Goal: Information Seeking & Learning: Check status

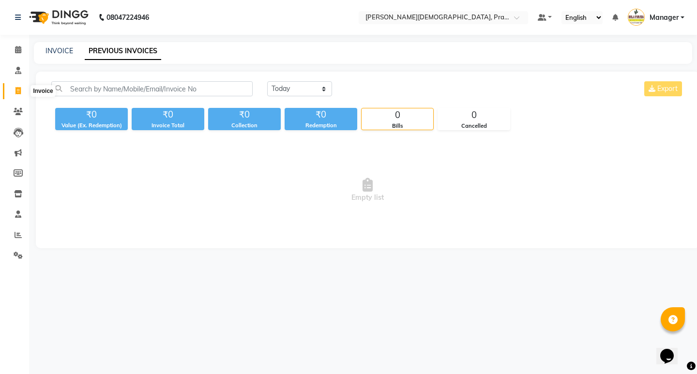
click at [16, 93] on icon at bounding box center [17, 90] width 5 height 7
select select "6818"
select select "service"
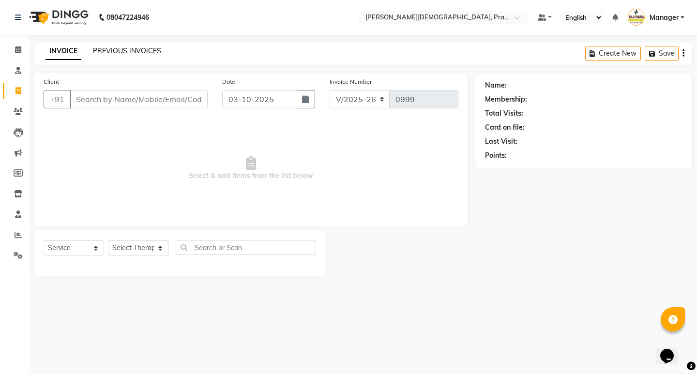
click at [128, 49] on link "PREVIOUS INVOICES" at bounding box center [127, 50] width 68 height 9
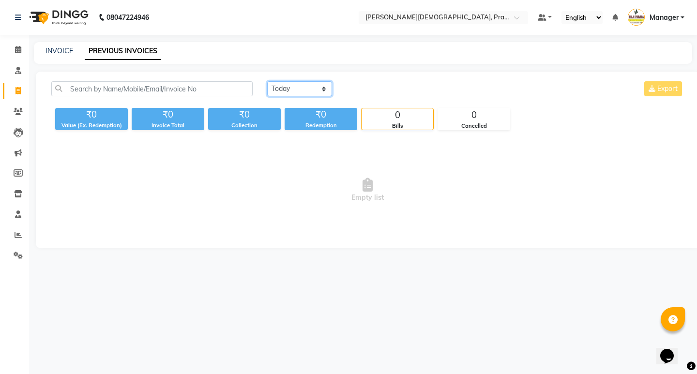
click at [307, 84] on select "[DATE] [DATE] Custom Range" at bounding box center [299, 88] width 65 height 15
select select "range"
click at [267, 81] on select "[DATE] [DATE] Custom Range" at bounding box center [299, 88] width 65 height 15
click at [361, 88] on input "03-10-2025" at bounding box center [378, 89] width 68 height 14
select select "10"
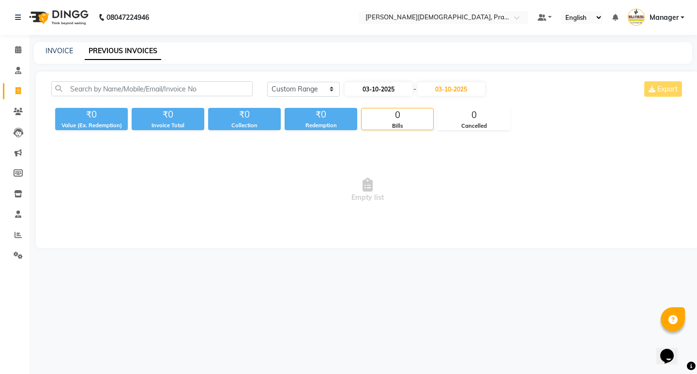
select select "2025"
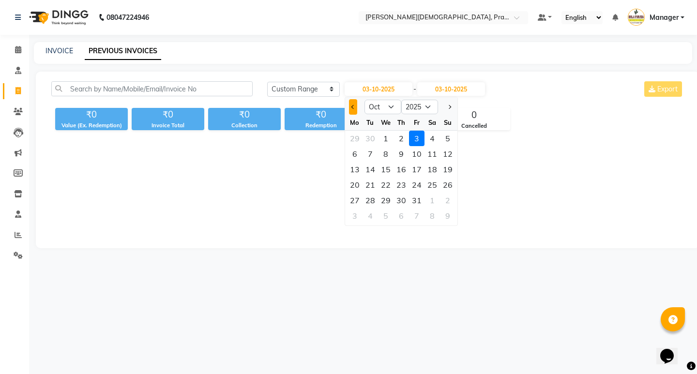
click at [352, 110] on button "Previous month" at bounding box center [353, 106] width 8 height 15
select select "9"
drag, startPoint x: 431, startPoint y: 152, endPoint x: 471, endPoint y: 96, distance: 69.3
click at [436, 148] on div "13" at bounding box center [431, 153] width 15 height 15
type input "13-09-2025"
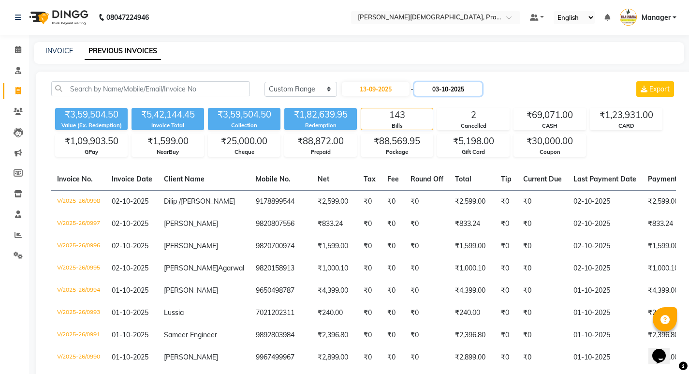
click at [470, 89] on input "03-10-2025" at bounding box center [449, 89] width 68 height 14
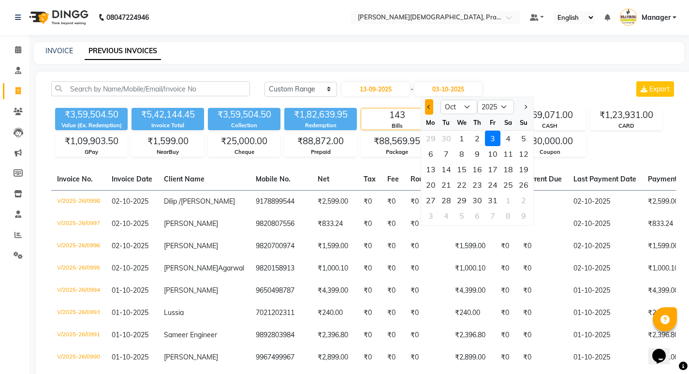
click at [430, 109] on button "Previous month" at bounding box center [429, 106] width 8 height 15
select select "9"
click at [508, 156] on div "13" at bounding box center [508, 153] width 15 height 15
type input "13-09-2025"
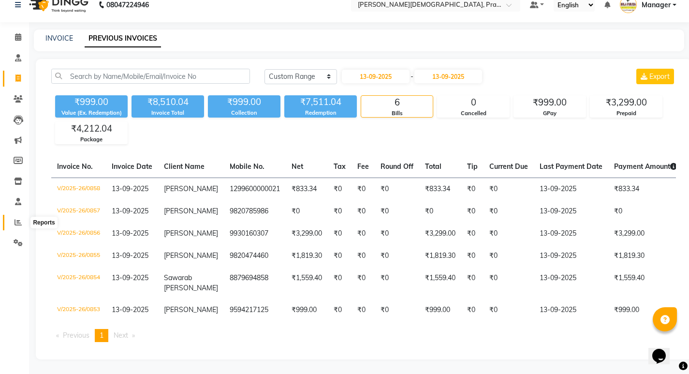
click at [21, 219] on icon at bounding box center [18, 222] width 7 height 7
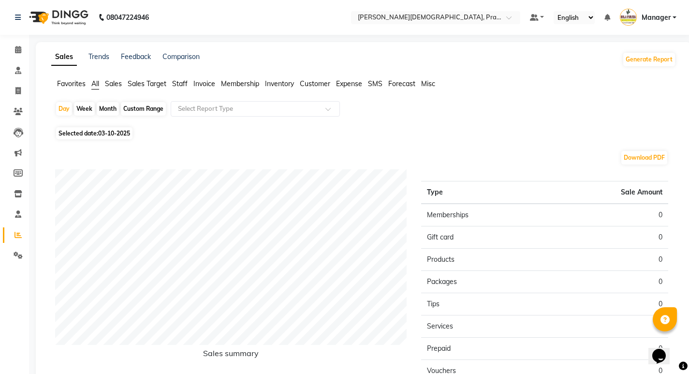
click at [115, 88] on span "Sales" at bounding box center [113, 83] width 17 height 9
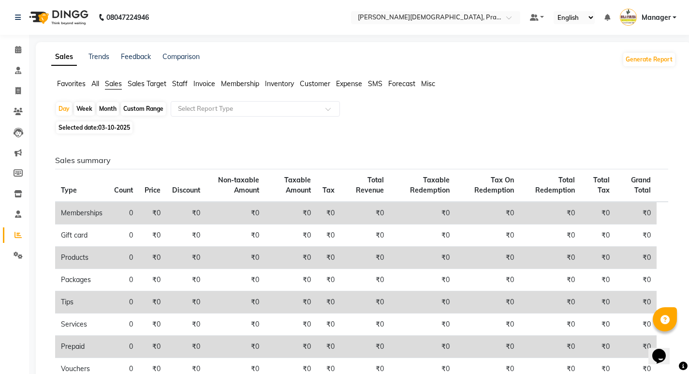
click at [110, 131] on span "03-10-2025" at bounding box center [114, 127] width 32 height 7
select select "10"
select select "2025"
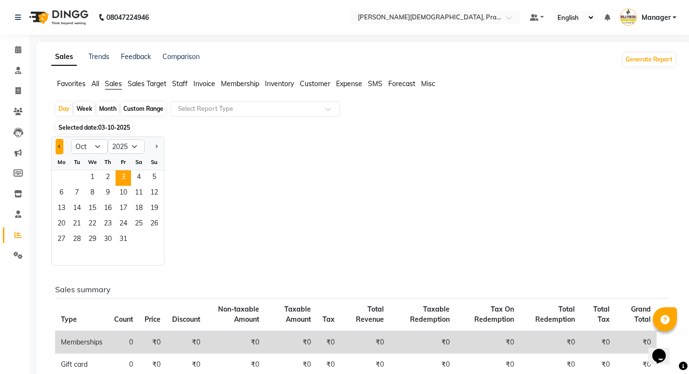
click at [56, 147] on button "Previous month" at bounding box center [60, 146] width 8 height 15
select select "9"
click at [137, 191] on span "13" at bounding box center [138, 193] width 15 height 15
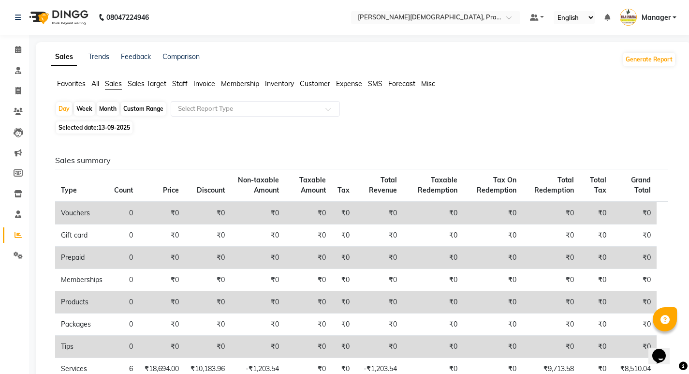
click at [93, 86] on span "All" at bounding box center [95, 83] width 8 height 9
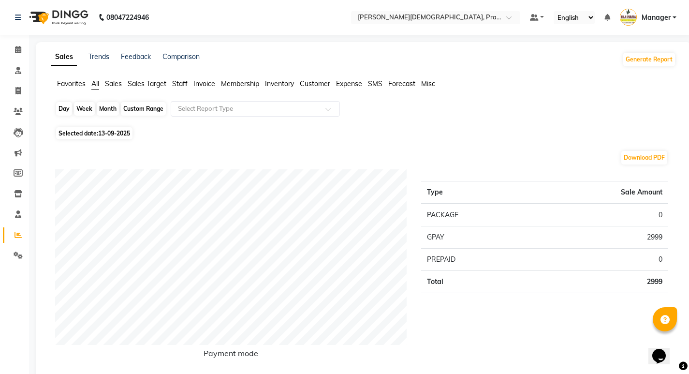
click at [64, 107] on div "Day" at bounding box center [64, 109] width 16 height 14
select select "9"
select select "2025"
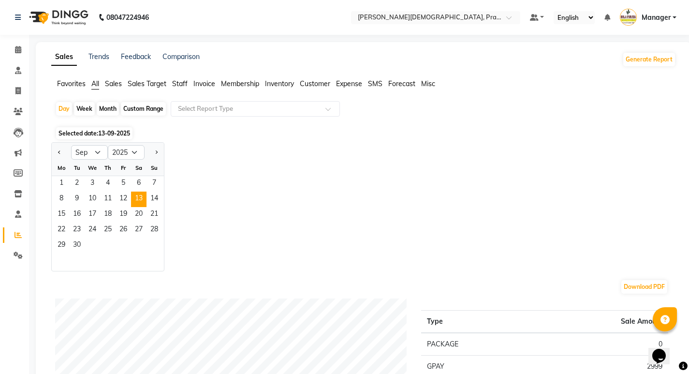
click at [120, 134] on span "13-09-2025" at bounding box center [114, 133] width 32 height 7
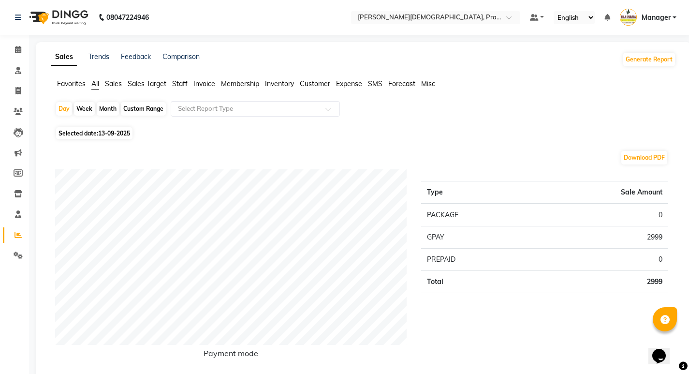
click at [119, 83] on span "Sales" at bounding box center [113, 83] width 17 height 9
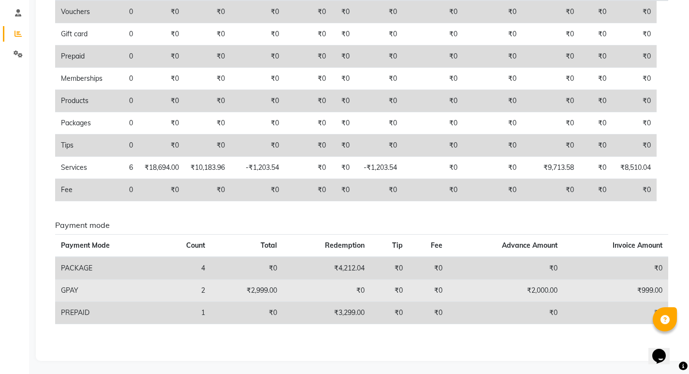
scroll to position [203, 0]
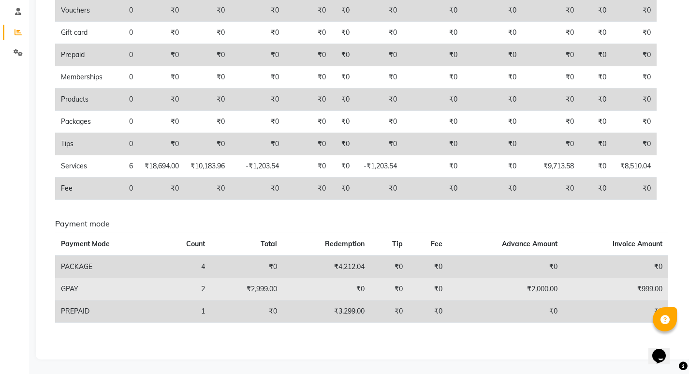
click at [541, 284] on td "₹2,000.00" at bounding box center [506, 289] width 115 height 22
click at [272, 289] on td "₹2,999.00" at bounding box center [247, 289] width 72 height 22
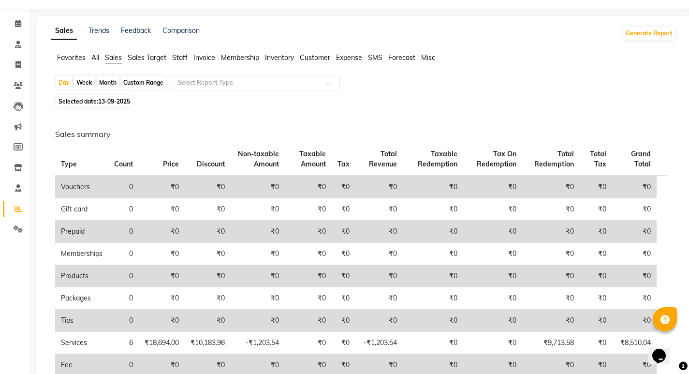
scroll to position [9, 0]
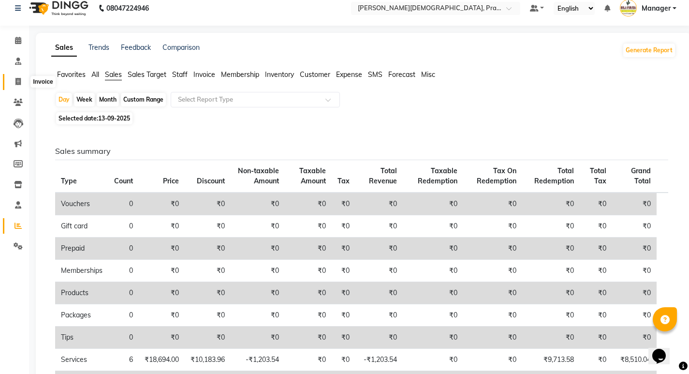
click at [19, 79] on icon at bounding box center [17, 81] width 5 height 7
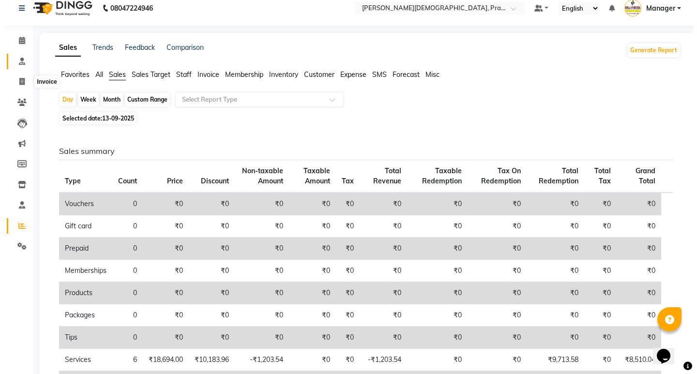
select select "6818"
select select "service"
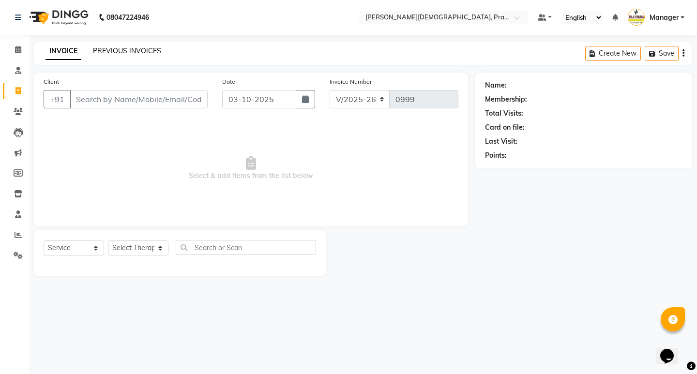
click at [152, 52] on link "PREVIOUS INVOICES" at bounding box center [127, 50] width 68 height 9
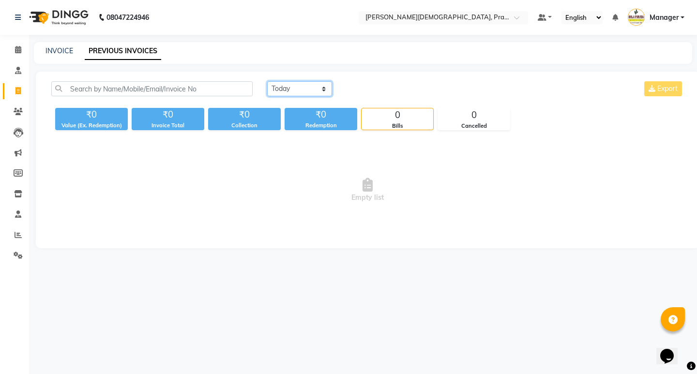
click at [307, 90] on select "[DATE] [DATE] Custom Range" at bounding box center [299, 88] width 65 height 15
select select "range"
click at [267, 81] on select "[DATE] [DATE] Custom Range" at bounding box center [299, 88] width 65 height 15
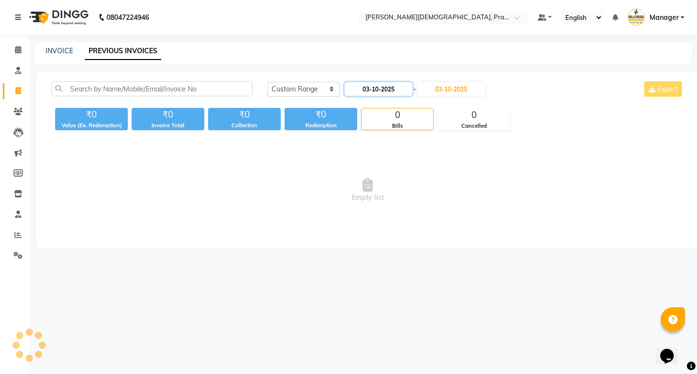
click at [373, 91] on input "03-10-2025" at bounding box center [378, 89] width 68 height 14
select select "10"
select select "2025"
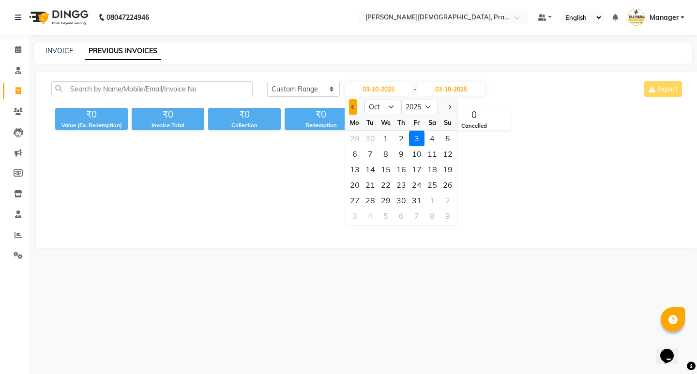
click at [353, 107] on span "Previous month" at bounding box center [353, 107] width 4 height 4
select select "9"
drag, startPoint x: 427, startPoint y: 151, endPoint x: 456, endPoint y: 90, distance: 67.5
click at [428, 150] on div "13" at bounding box center [431, 153] width 15 height 15
type input "13-09-2025"
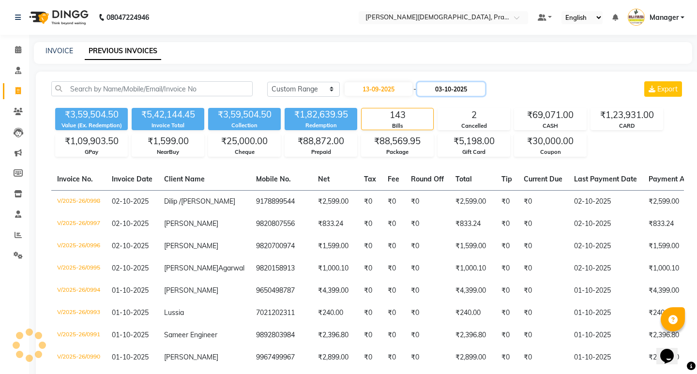
click at [456, 90] on input "03-10-2025" at bounding box center [451, 89] width 68 height 14
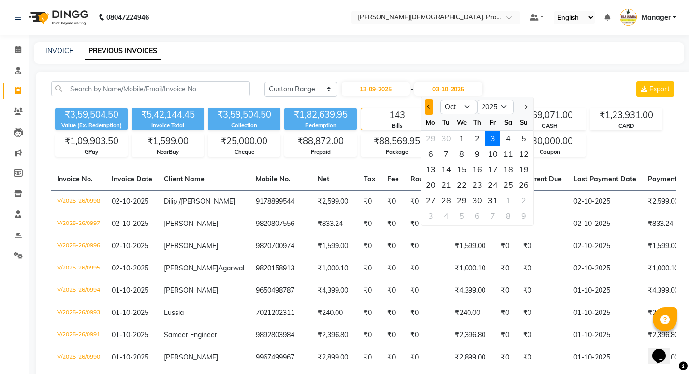
click at [426, 106] on button "Previous month" at bounding box center [429, 106] width 8 height 15
select select "9"
click at [511, 155] on div "13" at bounding box center [508, 153] width 15 height 15
type input "13-09-2025"
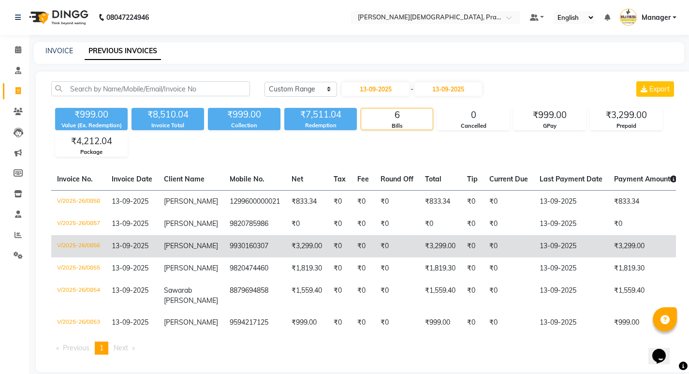
click at [224, 252] on td "9930160307" at bounding box center [255, 246] width 62 height 22
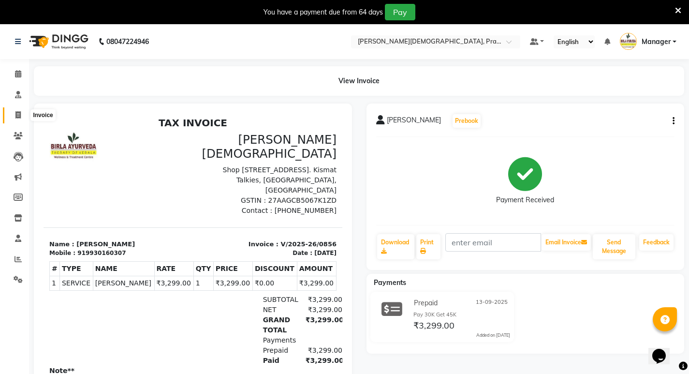
click at [19, 111] on span at bounding box center [18, 115] width 17 height 11
select select "6818"
select select "service"
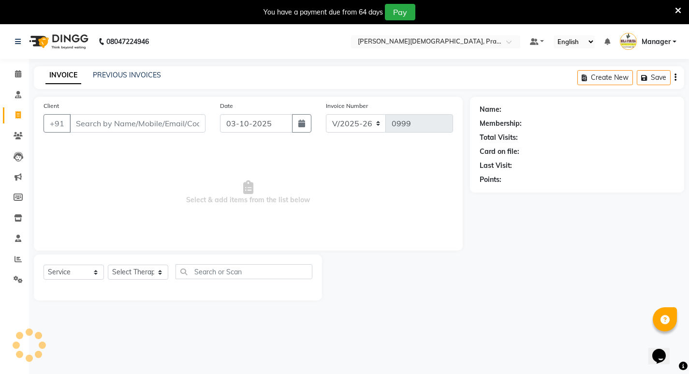
scroll to position [24, 0]
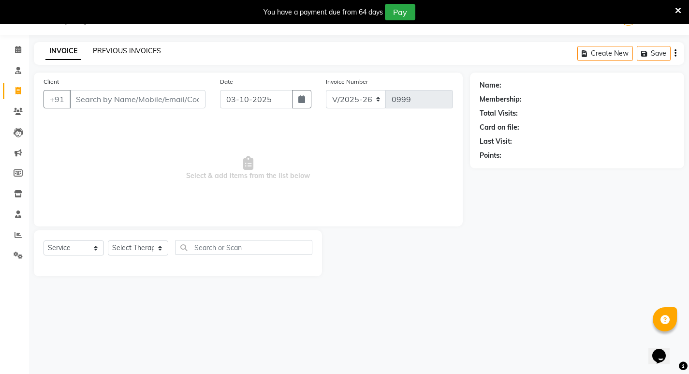
click at [148, 48] on link "PREVIOUS INVOICES" at bounding box center [127, 50] width 68 height 9
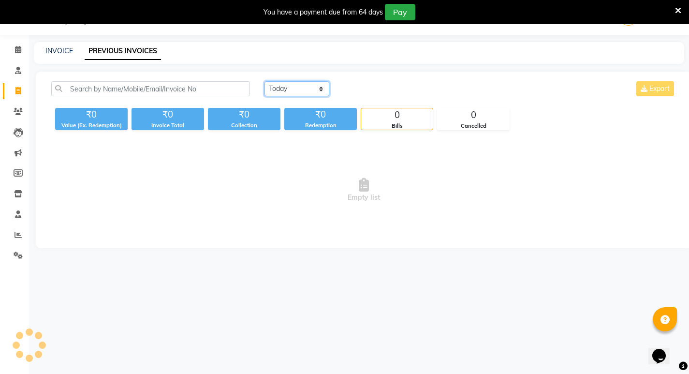
drag, startPoint x: 289, startPoint y: 88, endPoint x: 284, endPoint y: 95, distance: 8.6
click at [289, 88] on select "[DATE] [DATE] Custom Range" at bounding box center [297, 88] width 65 height 15
select select "range"
click at [265, 81] on select "[DATE] [DATE] Custom Range" at bounding box center [297, 88] width 65 height 15
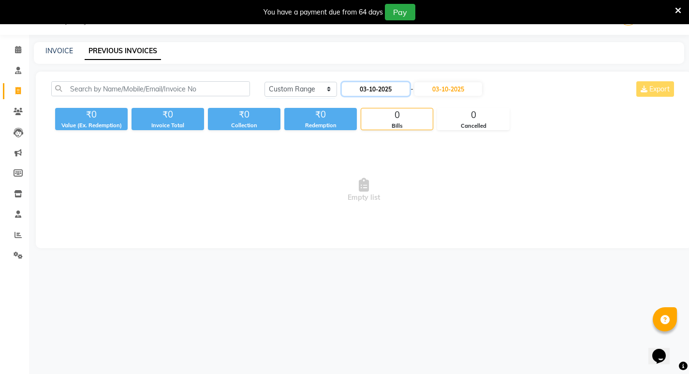
click at [365, 89] on input "03-10-2025" at bounding box center [376, 89] width 68 height 14
select select "10"
select select "2025"
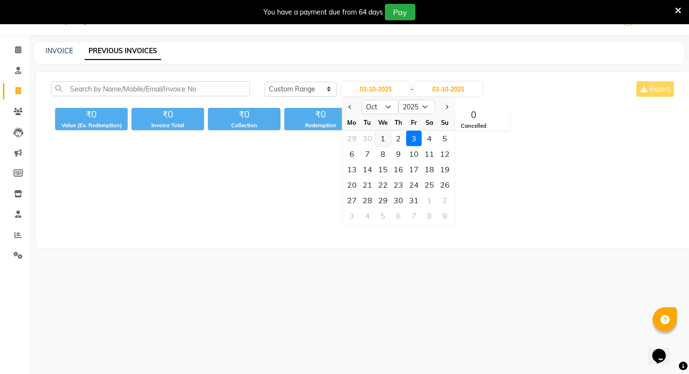
click at [379, 140] on div "1" at bounding box center [382, 138] width 15 height 15
type input "01-10-2025"
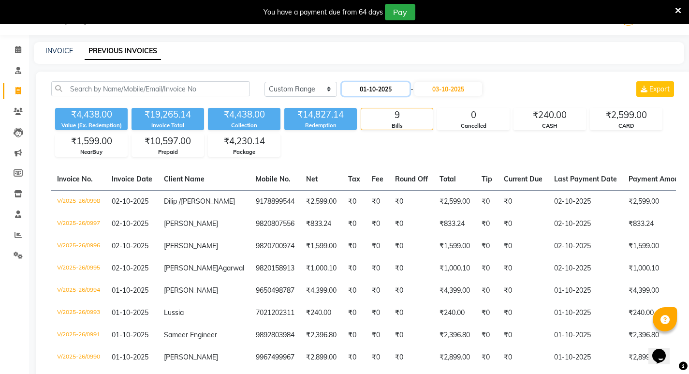
click at [352, 83] on input "01-10-2025" at bounding box center [376, 89] width 68 height 14
select select "10"
select select "2025"
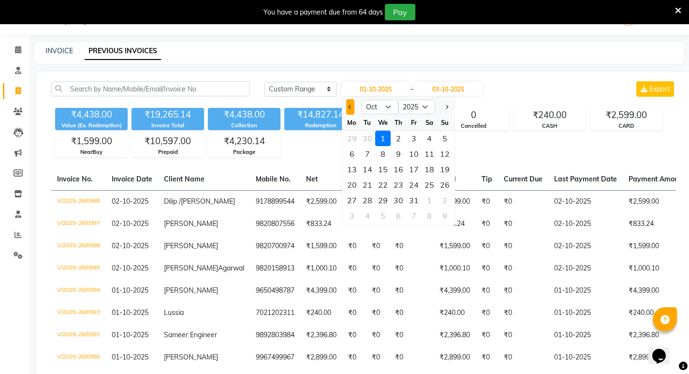
click at [348, 107] on span "Previous month" at bounding box center [350, 107] width 4 height 4
select select "9"
click at [428, 154] on div "13" at bounding box center [429, 153] width 15 height 15
type input "13-09-2025"
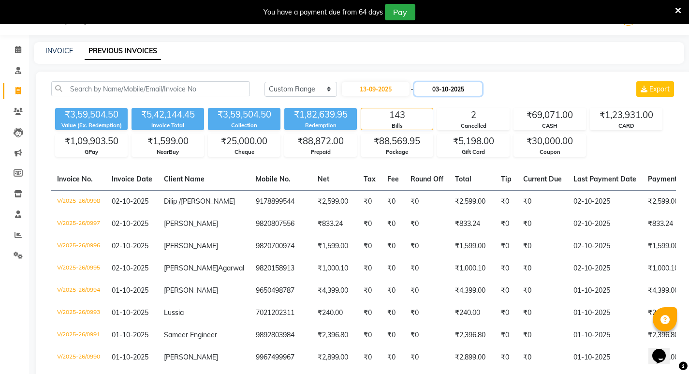
click at [460, 86] on input "03-10-2025" at bounding box center [449, 89] width 68 height 14
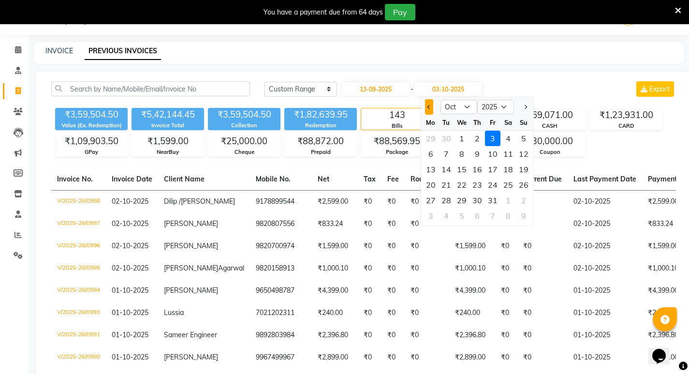
click at [430, 106] on span "Previous month" at bounding box center [429, 107] width 4 height 4
select select "9"
click at [505, 156] on div "13" at bounding box center [508, 153] width 15 height 15
type input "13-09-2025"
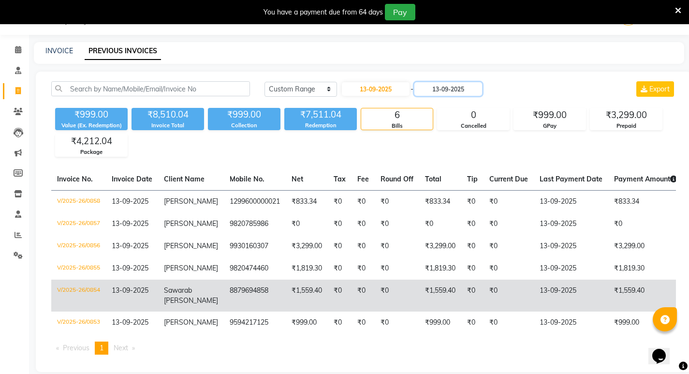
scroll to position [63, 0]
